Goal: Information Seeking & Learning: Understand process/instructions

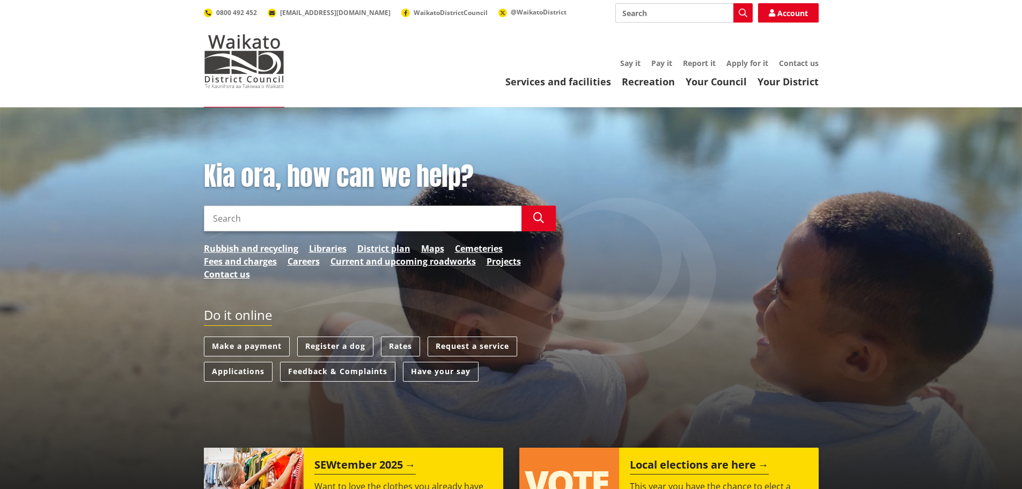
click at [587, 80] on link "Services and facilities" at bounding box center [558, 81] width 106 height 13
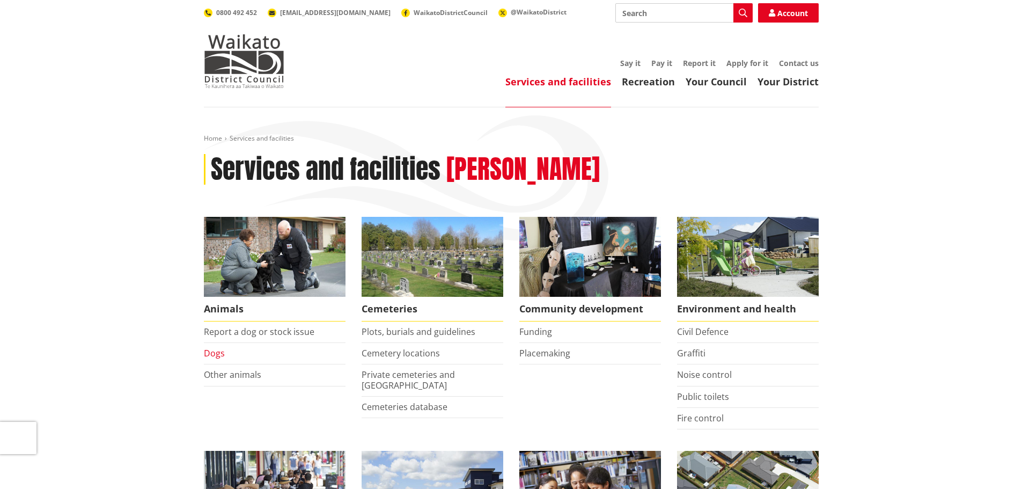
click at [218, 352] on link "Dogs" at bounding box center [214, 353] width 21 height 12
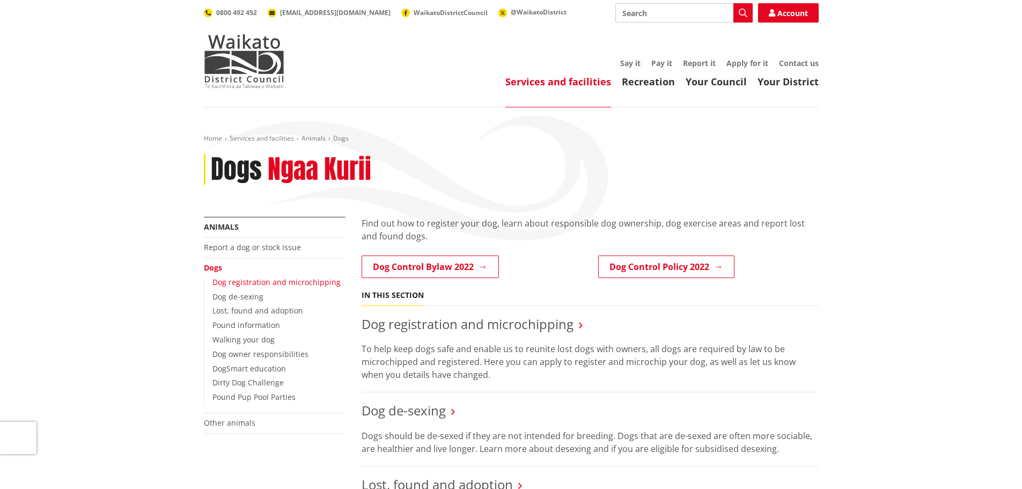
click at [238, 284] on link "Dog registration and microchipping" at bounding box center [276, 282] width 128 height 10
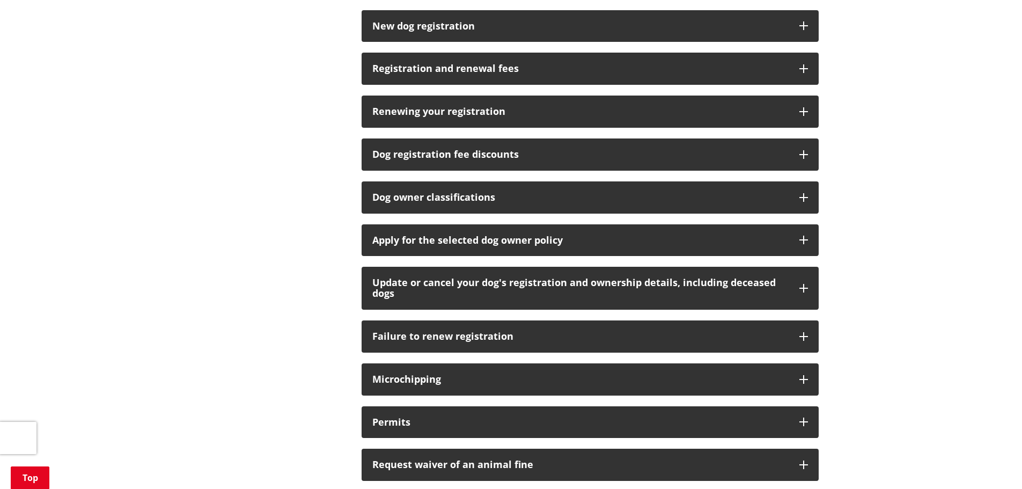
scroll to position [697, 0]
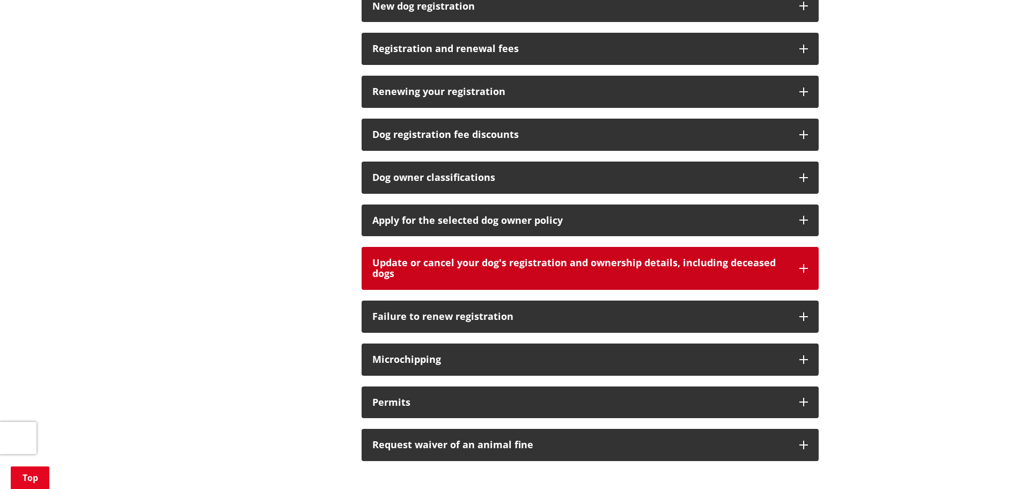
click at [804, 262] on button "Update or cancel your dog's registration and ownership details, including decea…" at bounding box center [590, 268] width 457 height 43
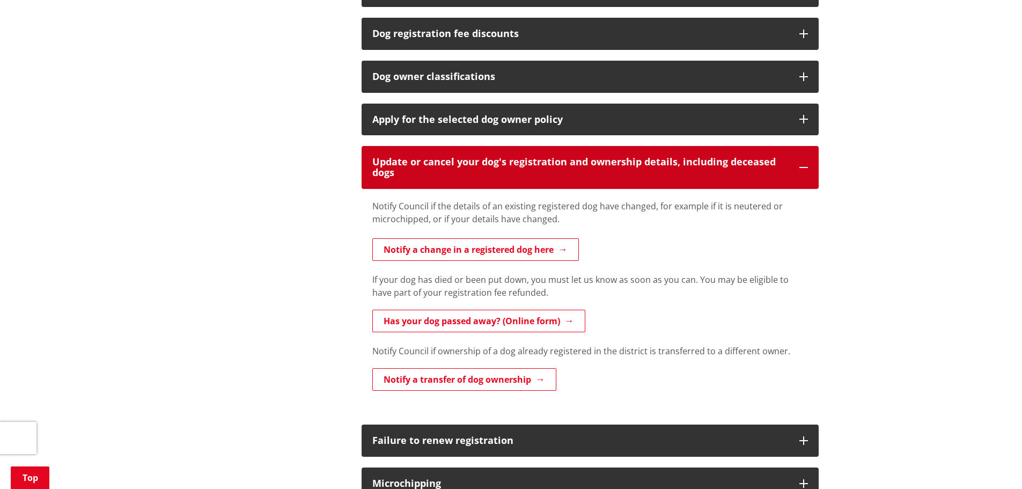
scroll to position [805, 0]
